Goal: Use online tool/utility: Utilize a website feature to perform a specific function

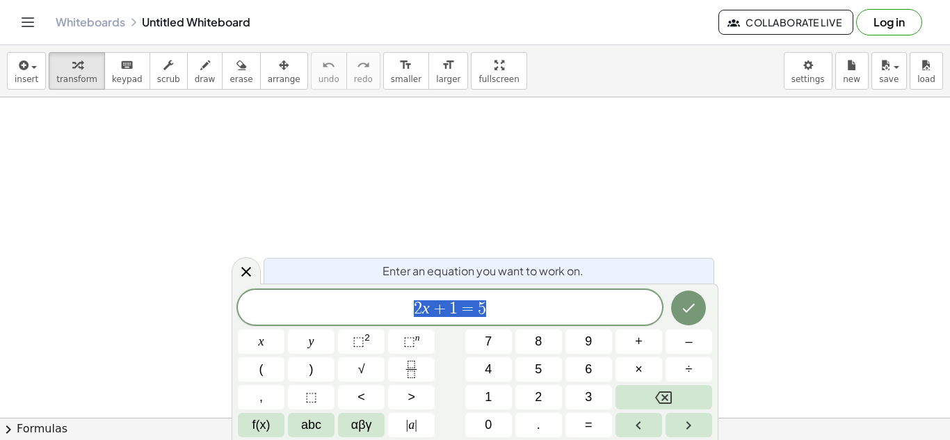
scroll to position [1, 0]
click at [403, 371] on icon "Fraction" at bounding box center [411, 369] width 17 height 17
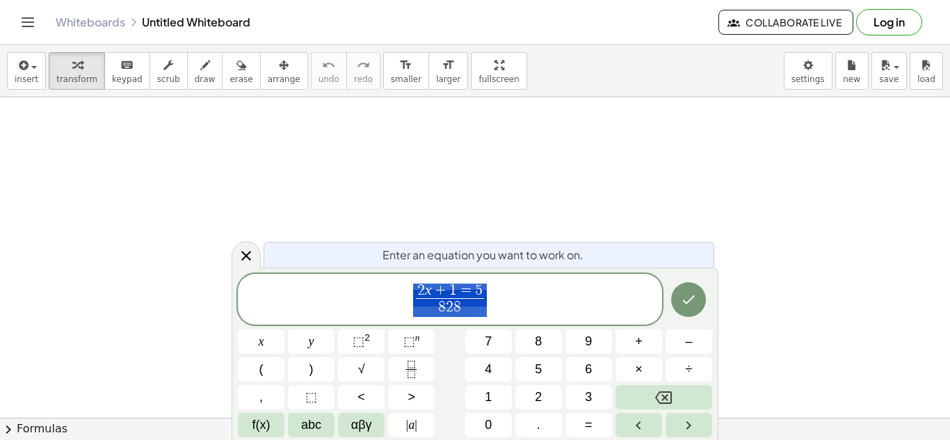
drag, startPoint x: 478, startPoint y: 317, endPoint x: 442, endPoint y: 299, distance: 40.4
click at [442, 299] on span "2 x + 1 = 5 8 2 8 ​" at bounding box center [450, 300] width 424 height 37
click at [684, 303] on icon "Done" at bounding box center [688, 299] width 17 height 17
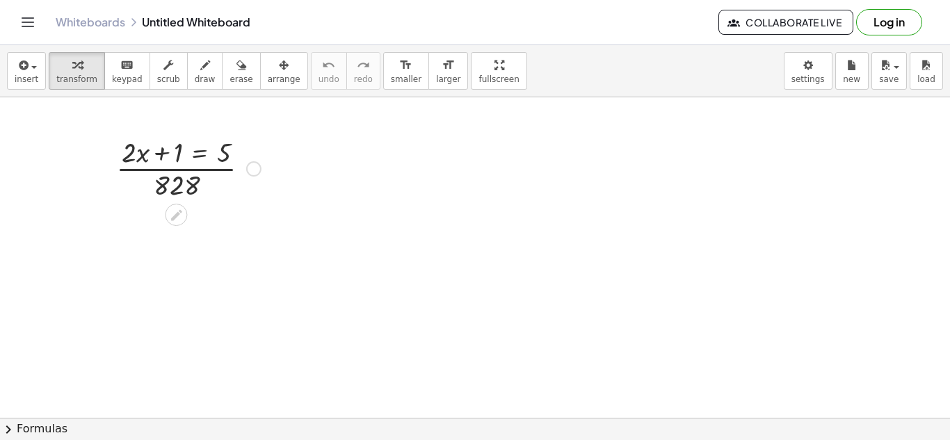
click at [267, 154] on div at bounding box center [188, 168] width 159 height 70
click at [173, 211] on icon at bounding box center [176, 215] width 15 height 15
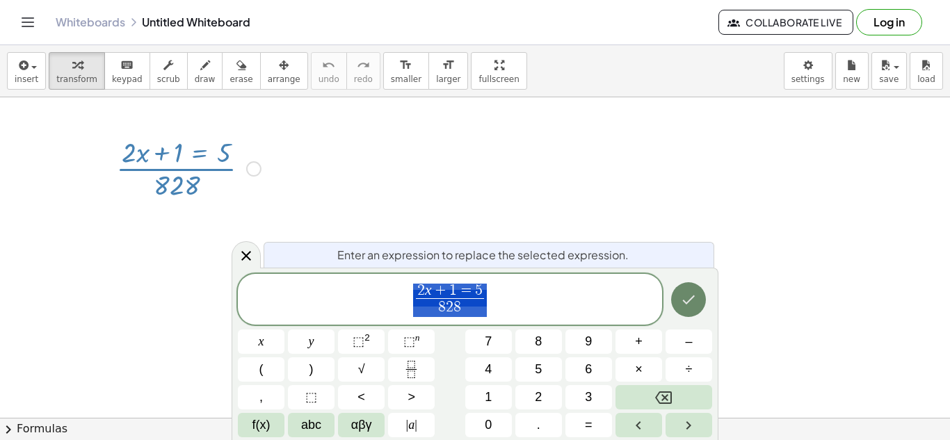
click at [694, 286] on button "Done" at bounding box center [688, 299] width 35 height 35
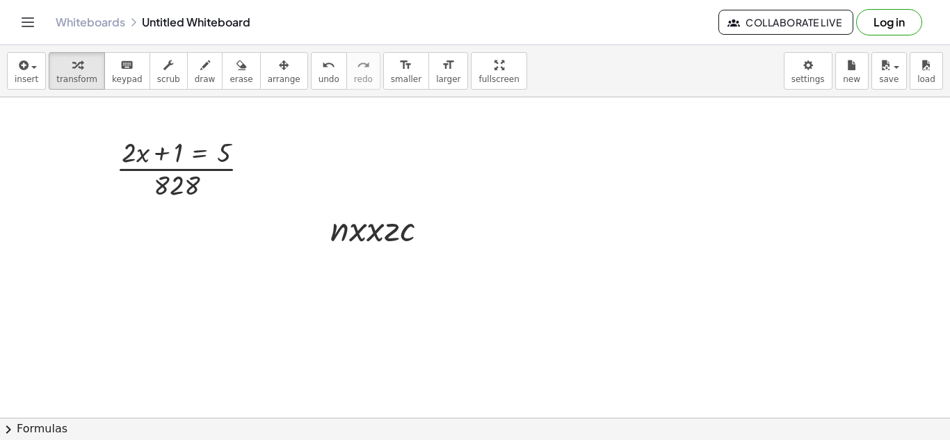
scroll to position [0, 0]
click at [222, 170] on div at bounding box center [188, 168] width 159 height 70
click at [200, 177] on div at bounding box center [188, 168] width 159 height 70
click at [184, 182] on div at bounding box center [188, 168] width 159 height 70
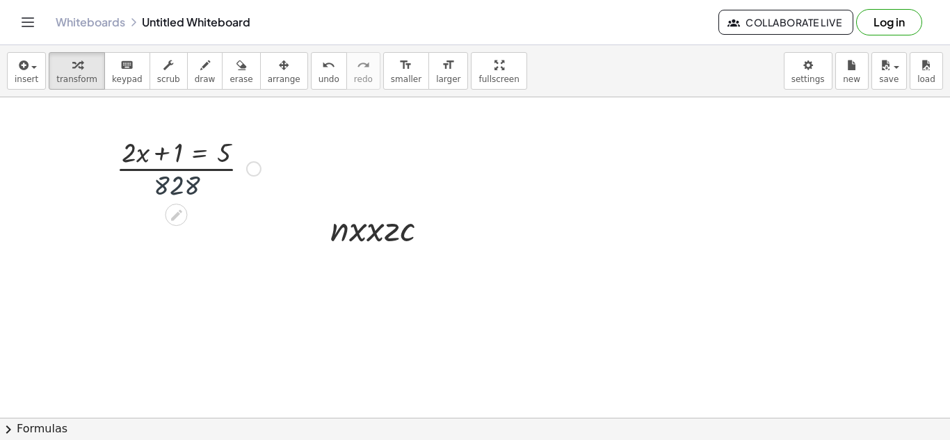
click at [184, 182] on div at bounding box center [188, 168] width 159 height 70
click at [250, 167] on div at bounding box center [253, 168] width 15 height 15
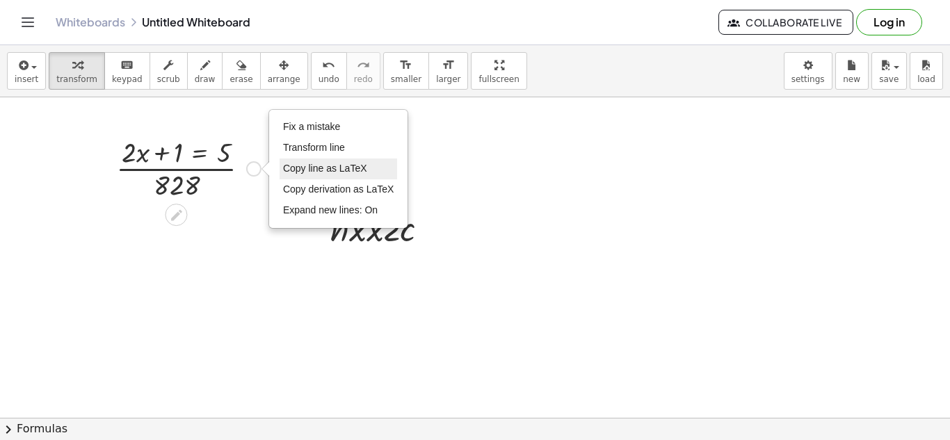
click at [325, 173] on span "Copy line as LaTeX" at bounding box center [325, 168] width 84 height 11
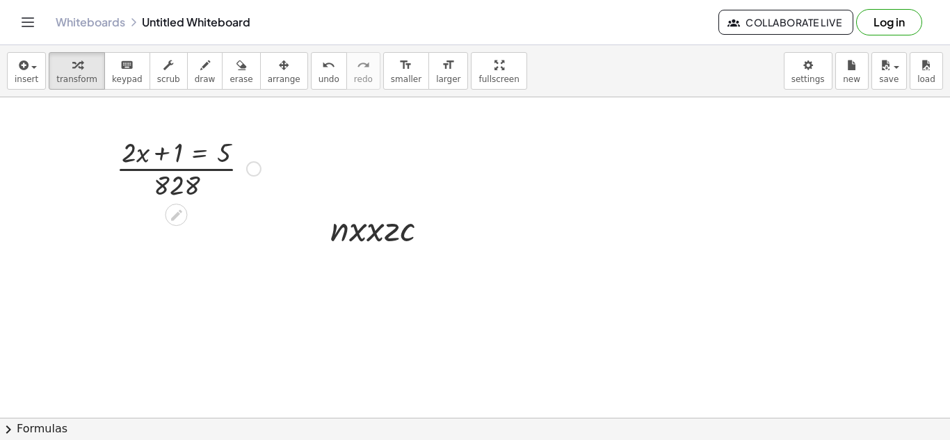
click at [200, 153] on div at bounding box center [188, 168] width 159 height 70
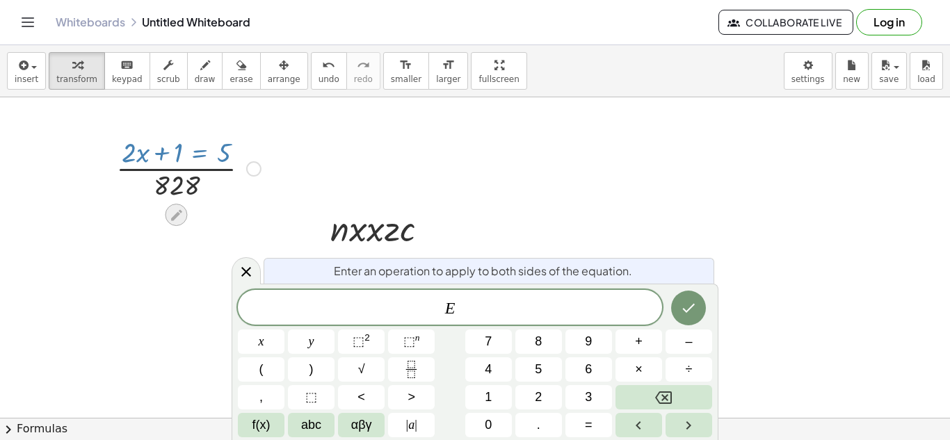
click at [177, 216] on icon at bounding box center [176, 214] width 11 height 11
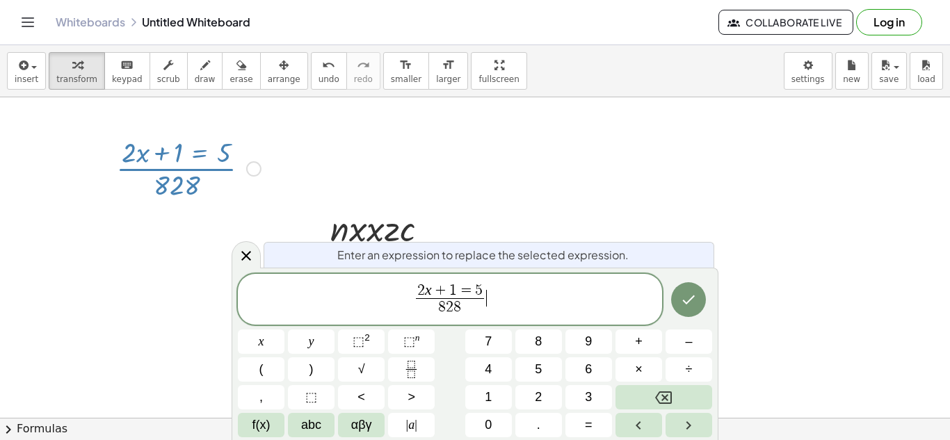
click at [493, 305] on span "2 x + 1 = 5 8 2 8 ​ ​" at bounding box center [450, 300] width 424 height 37
drag, startPoint x: 493, startPoint y: 305, endPoint x: 400, endPoint y: 294, distance: 93.8
click at [400, 294] on span "2 x + 1 = 5 8 2 8 ​" at bounding box center [450, 300] width 424 height 37
click at [252, 171] on div "Copied done" at bounding box center [253, 168] width 15 height 15
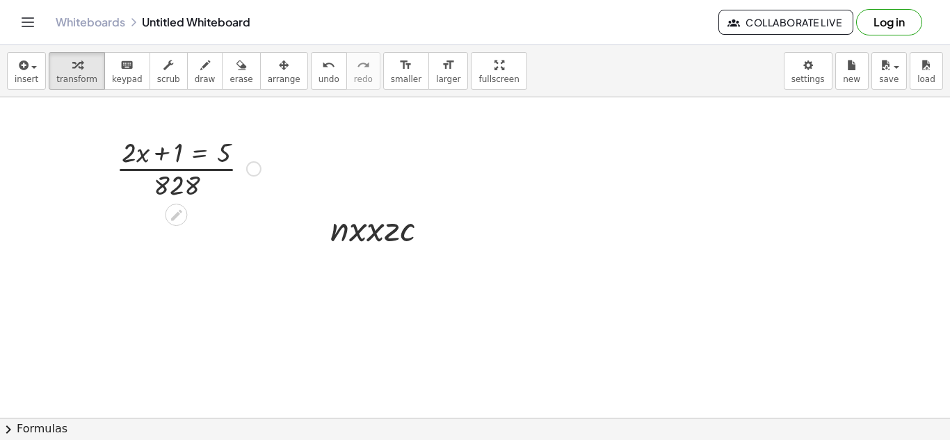
drag, startPoint x: 280, startPoint y: 215, endPoint x: 110, endPoint y: 129, distance: 190.0
click at [211, 162] on div at bounding box center [188, 168] width 159 height 70
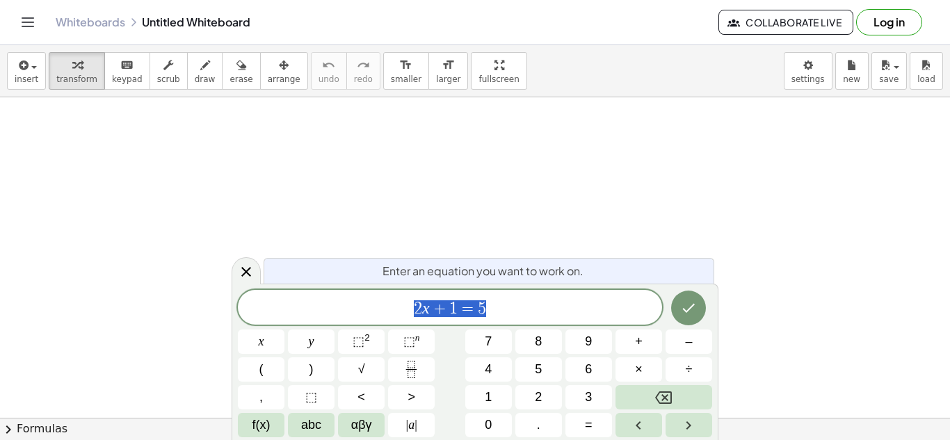
scroll to position [1, 0]
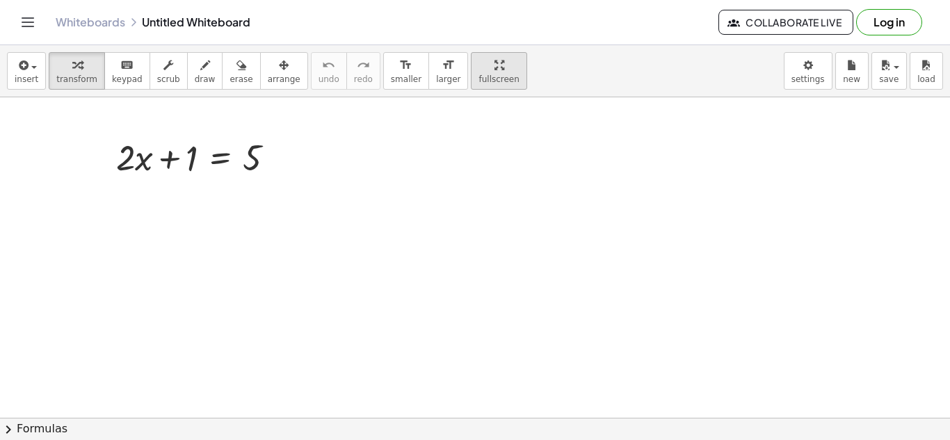
click at [485, 122] on div "insert select one: Math Expression Function Text Youtube Video Graphing Geometr…" at bounding box center [475, 242] width 950 height 395
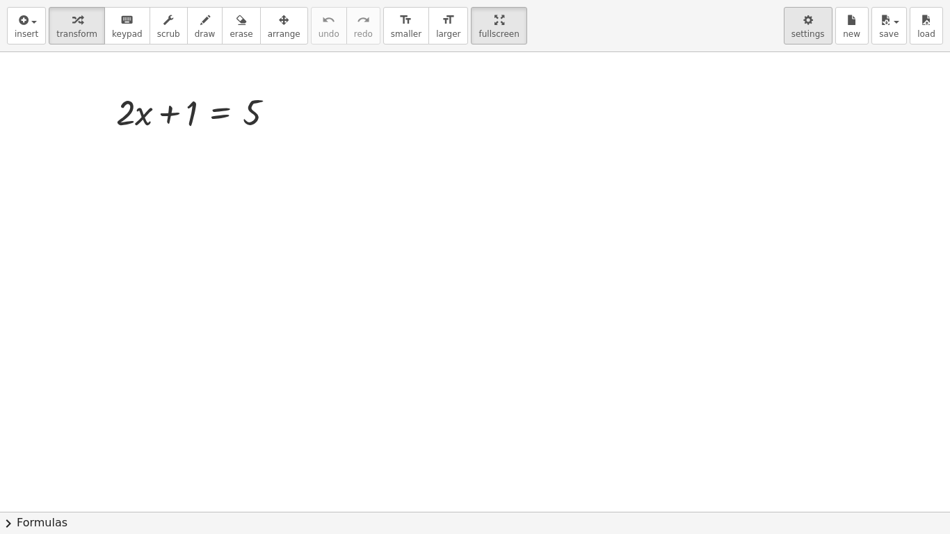
click at [824, 31] on span "settings" at bounding box center [807, 34] width 33 height 10
click at [382, 129] on div at bounding box center [475, 511] width 950 height 919
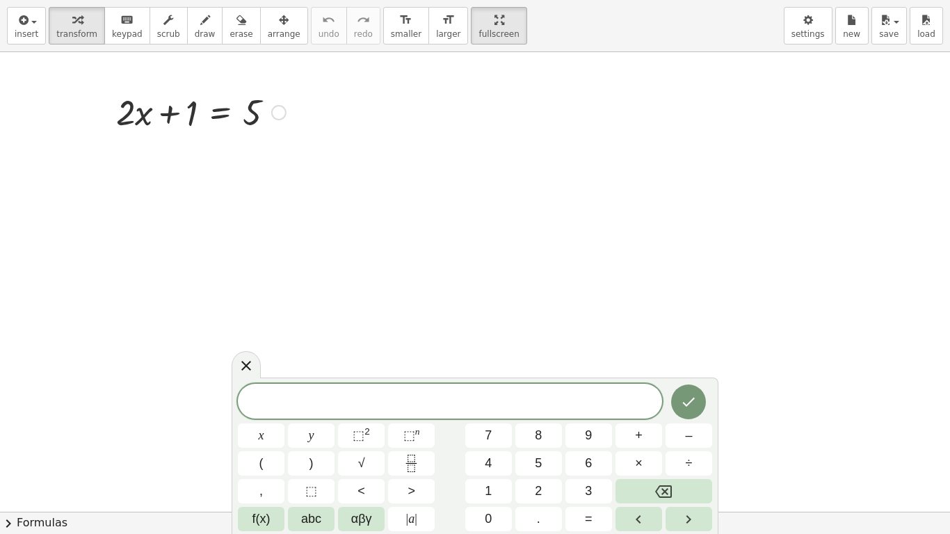
click at [259, 111] on div at bounding box center [201, 111] width 184 height 47
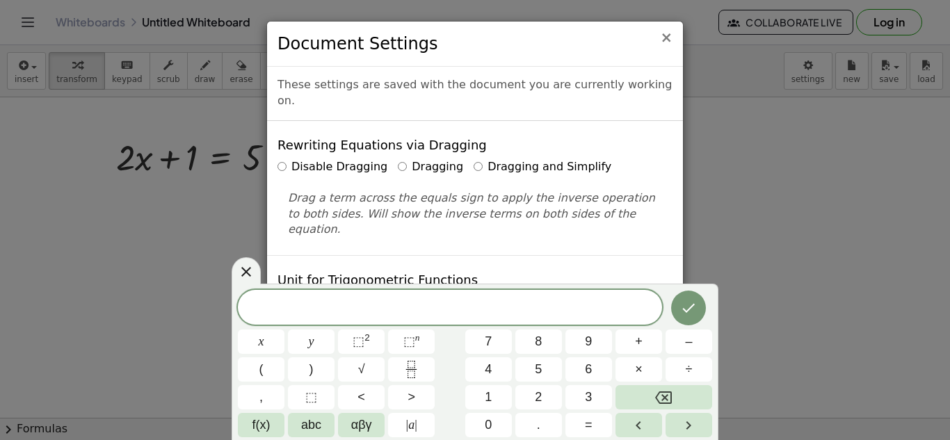
click at [666, 40] on span "×" at bounding box center [666, 37] width 13 height 17
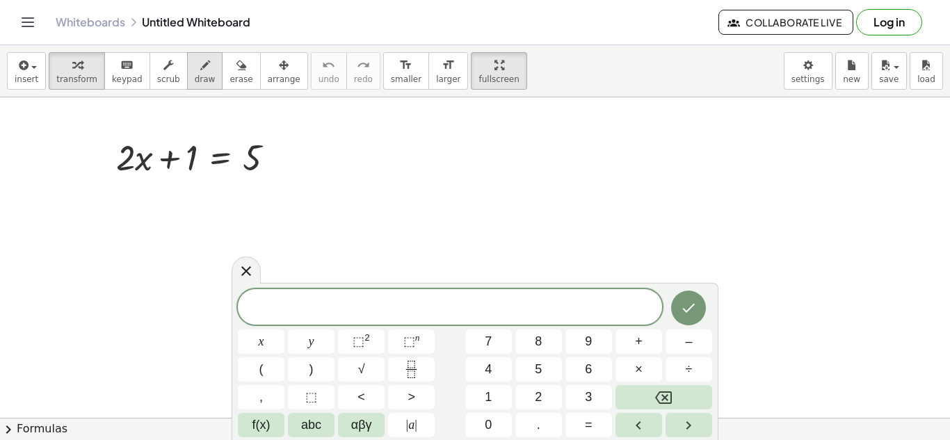
click at [195, 80] on span "draw" at bounding box center [205, 79] width 21 height 10
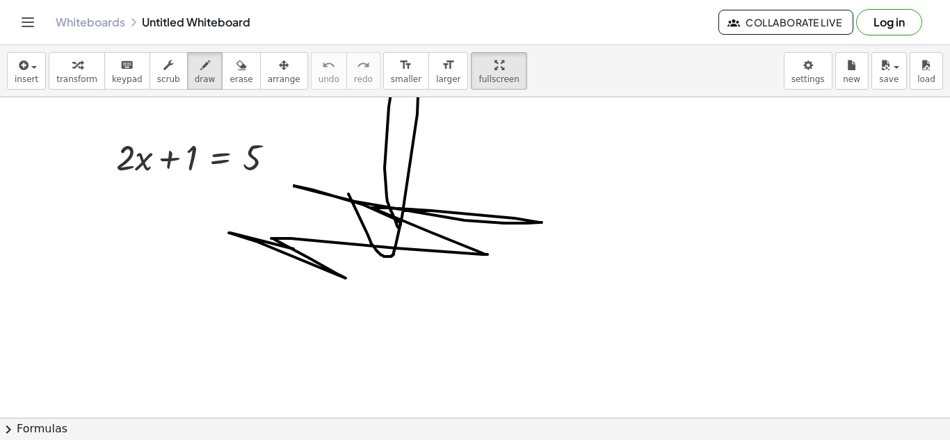
drag, startPoint x: 348, startPoint y: 194, endPoint x: 239, endPoint y: 181, distance: 110.0
